Goal: Transaction & Acquisition: Purchase product/service

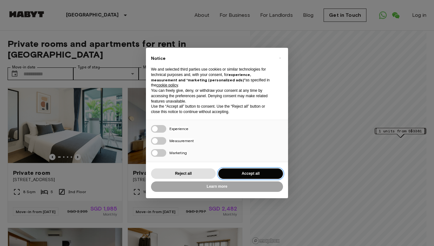
click at [252, 170] on button "Accept all" at bounding box center [250, 174] width 65 height 10
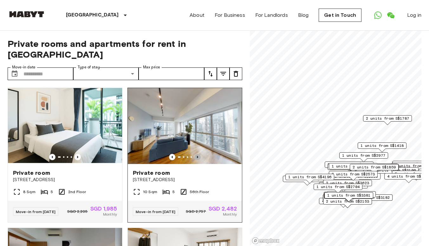
click at [194, 154] on icon "Previous image" at bounding box center [197, 157] width 6 height 6
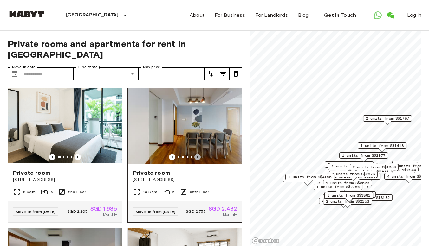
click at [194, 154] on icon "Previous image" at bounding box center [197, 157] width 6 height 6
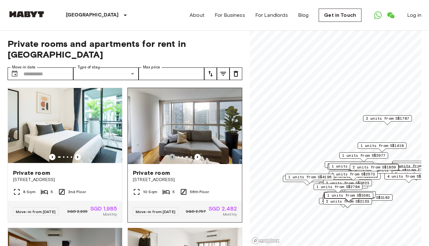
click at [171, 154] on icon "Previous image" at bounding box center [172, 157] width 6 height 6
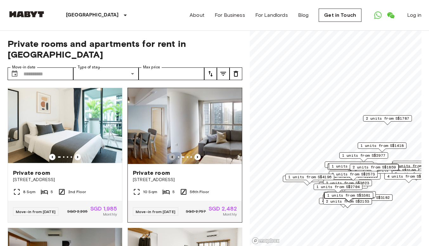
click at [171, 154] on icon "Previous image" at bounding box center [172, 157] width 6 height 6
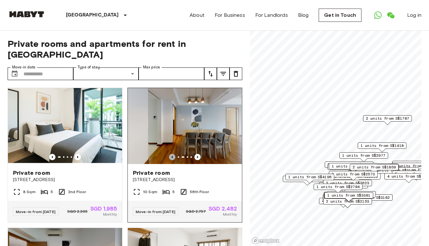
click at [171, 154] on icon "Previous image" at bounding box center [172, 157] width 6 height 6
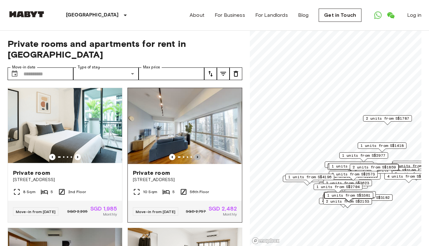
click at [194, 154] on icon "Previous image" at bounding box center [197, 157] width 6 height 6
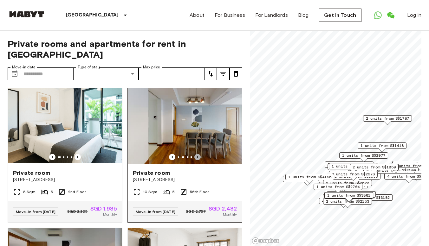
click at [194, 154] on icon "Previous image" at bounding box center [197, 157] width 6 height 6
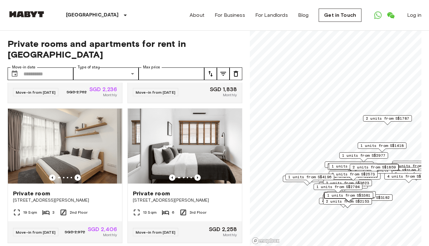
scroll to position [1307, 0]
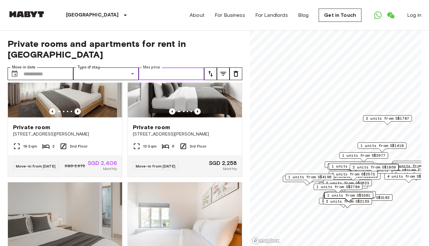
click at [149, 68] on input "Max price" at bounding box center [172, 74] width 66 height 13
type input "****"
